Goal: Task Accomplishment & Management: Use online tool/utility

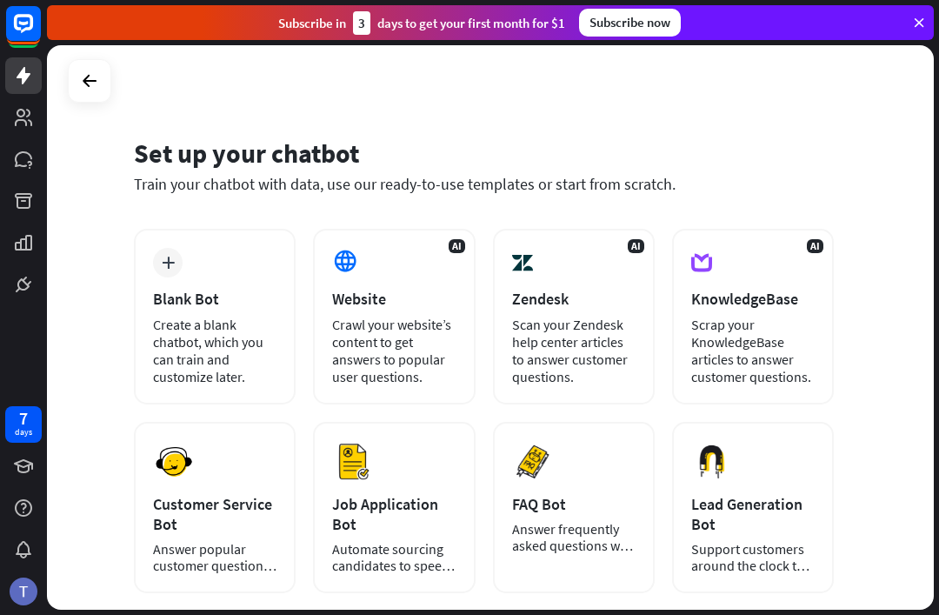
click at [404, 304] on div "Website" at bounding box center [393, 299] width 123 height 20
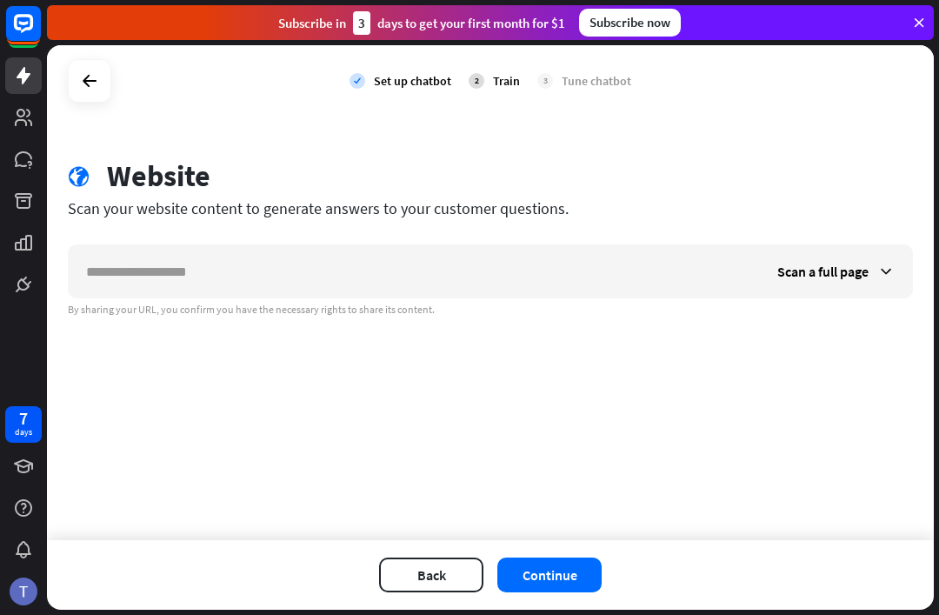
click at [425, 255] on input "text" at bounding box center [414, 271] width 691 height 52
click at [426, 262] on input "text" at bounding box center [414, 271] width 691 height 52
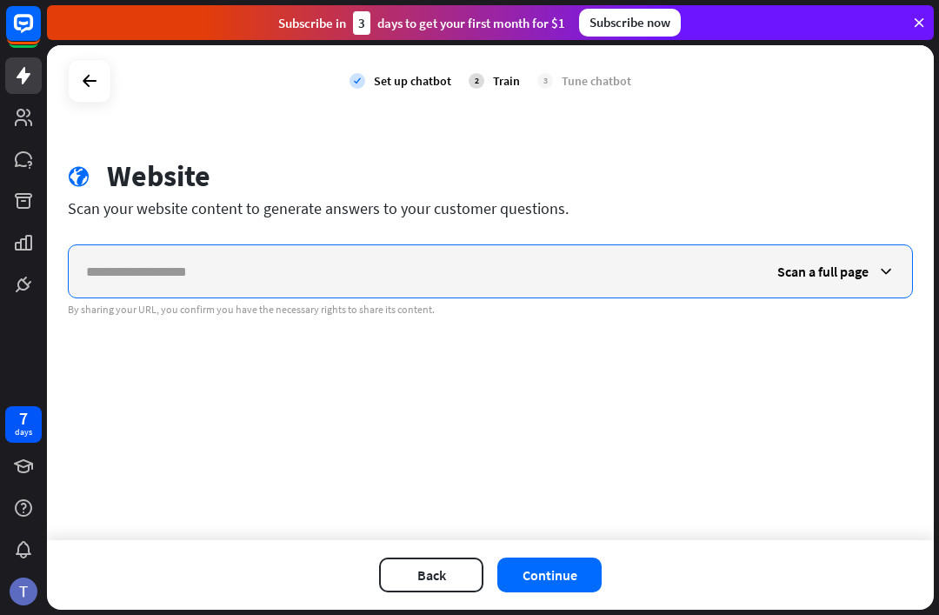
click at [301, 275] on input "text" at bounding box center [414, 271] width 691 height 52
click at [472, 248] on input "text" at bounding box center [414, 271] width 691 height 52
click at [492, 252] on input "text" at bounding box center [414, 271] width 691 height 52
paste input "**********"
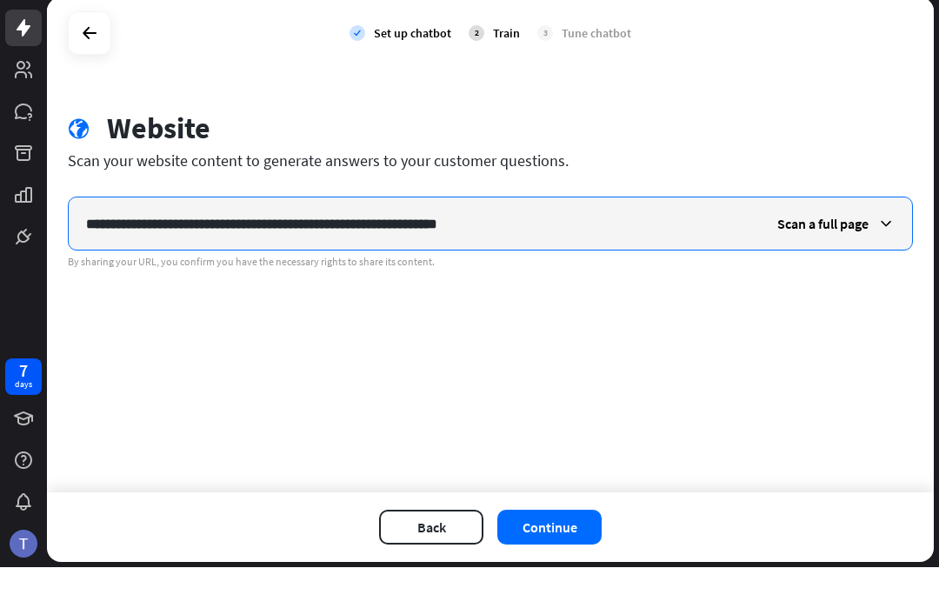
type input "**********"
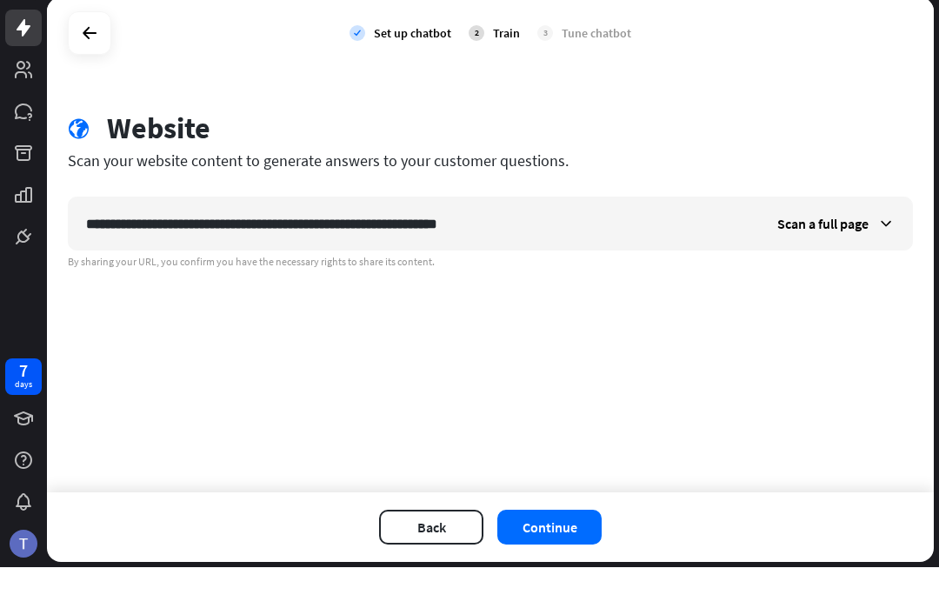
click at [571, 557] on button "Continue" at bounding box center [549, 574] width 104 height 35
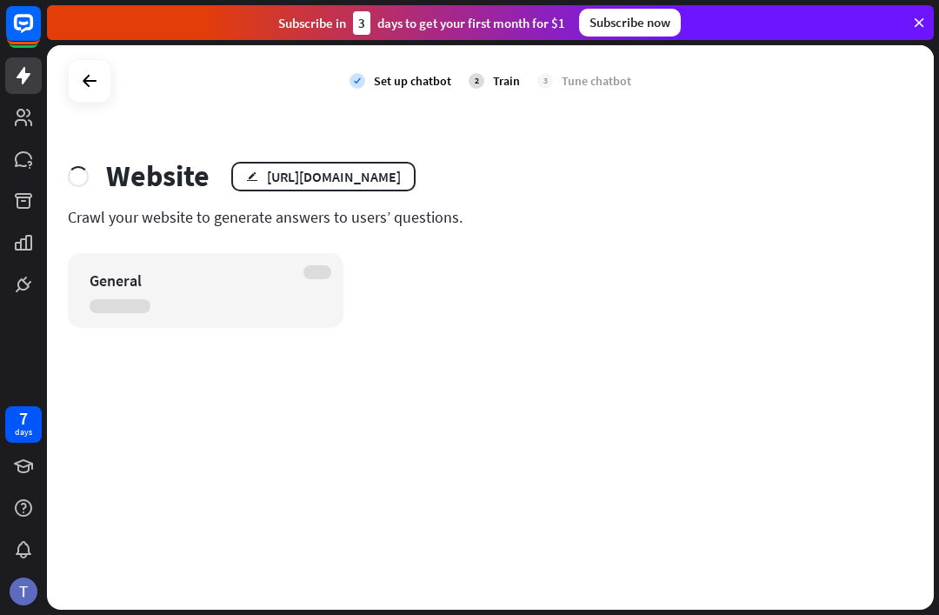
click at [4, 610] on div "7 days" at bounding box center [23, 307] width 47 height 615
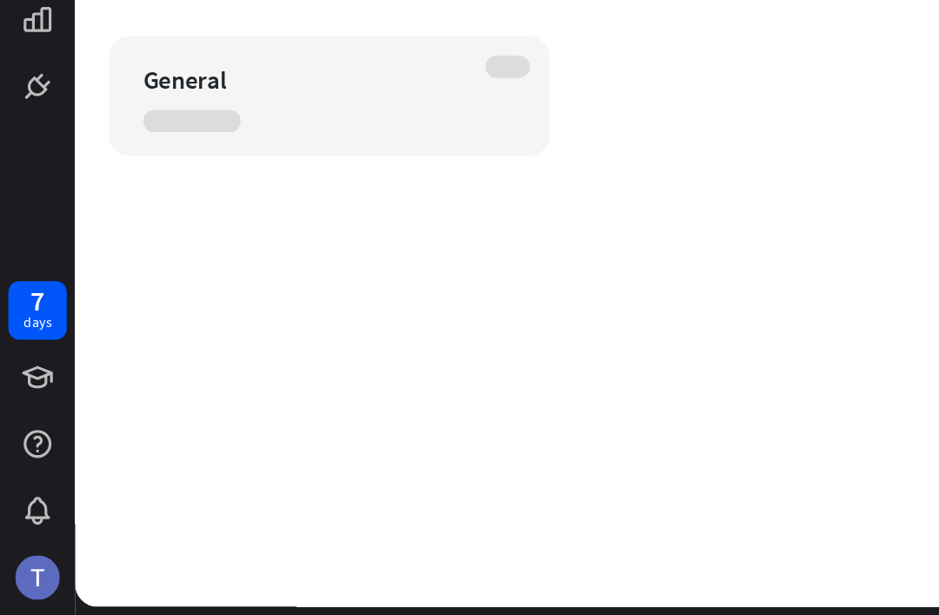
click at [21, 577] on img at bounding box center [24, 591] width 28 height 28
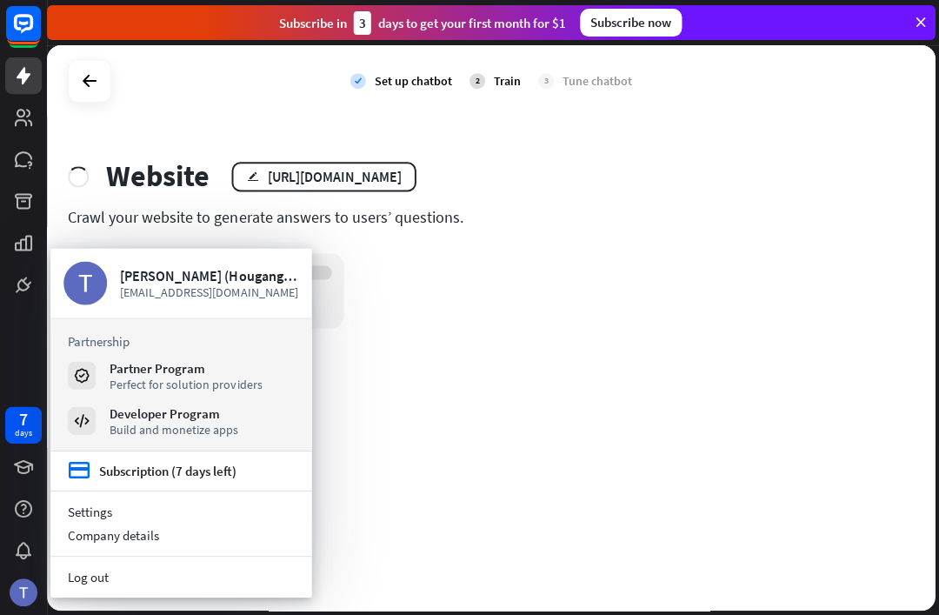
click at [410, 322] on div "General" at bounding box center [490, 290] width 845 height 75
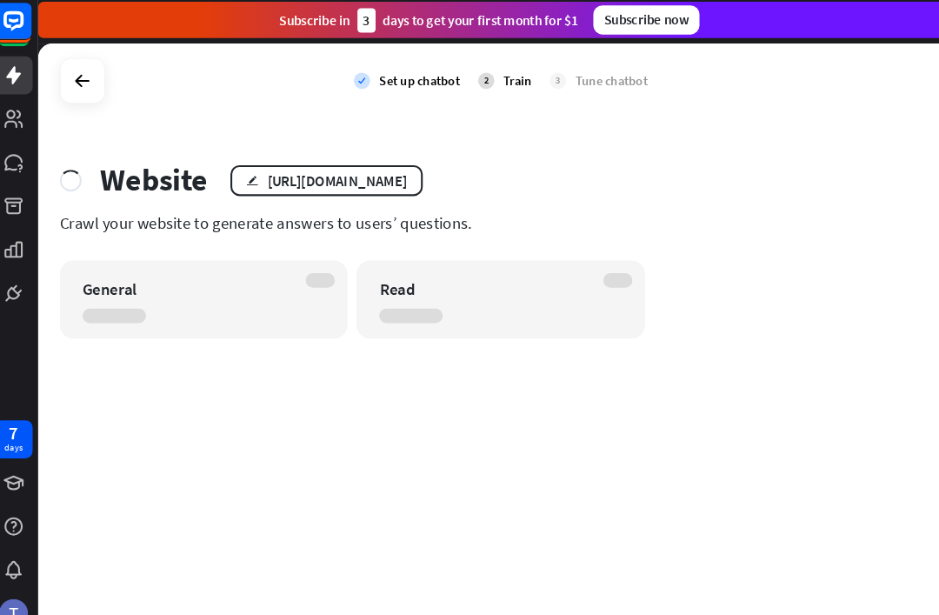
click at [451, 82] on div "check Set up chatbot 2 Train 3 Tune chatbot" at bounding box center [491, 80] width 282 height 43
